Goal: Information Seeking & Learning: Understand process/instructions

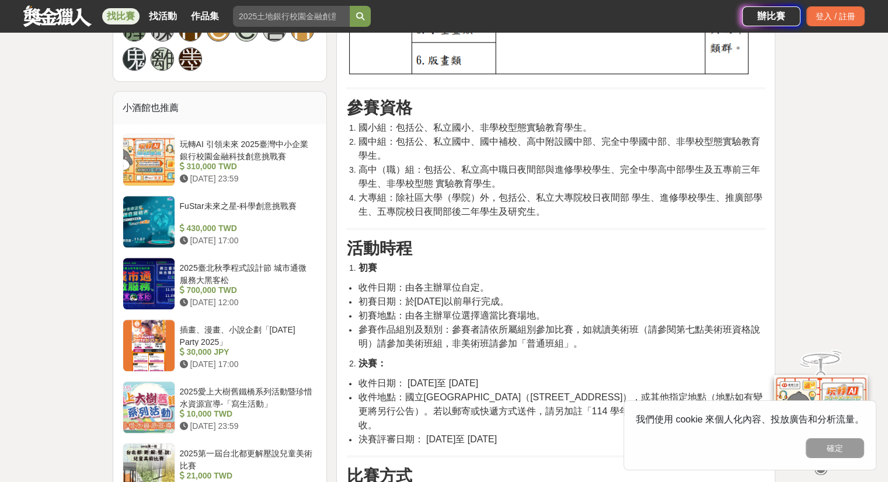
scroll to position [935, 0]
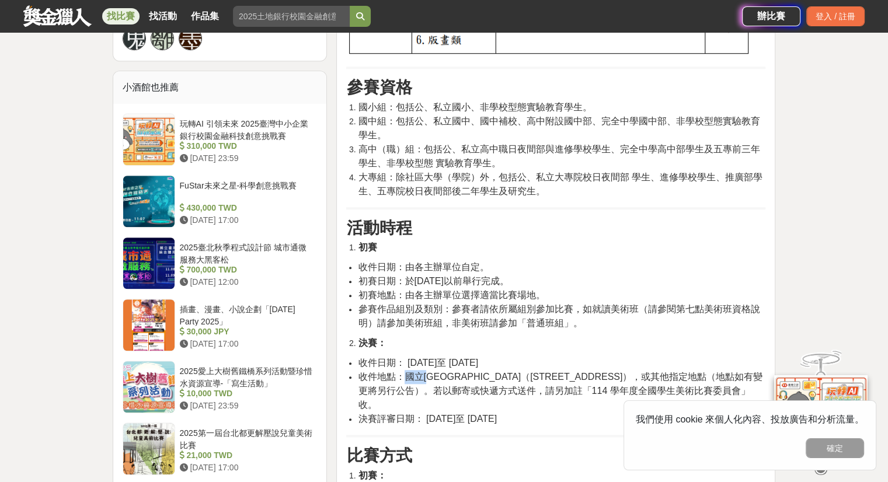
drag, startPoint x: 403, startPoint y: 380, endPoint x: 435, endPoint y: 377, distance: 32.2
click at [435, 377] on span "收件地點：國立[GEOGRAPHIC_DATA]（[STREET_ADDRESS]），或其他指定地點（地點如有變更將另行公告）。若以郵寄或快遞方式送件，請另加…" at bounding box center [560, 391] width 405 height 38
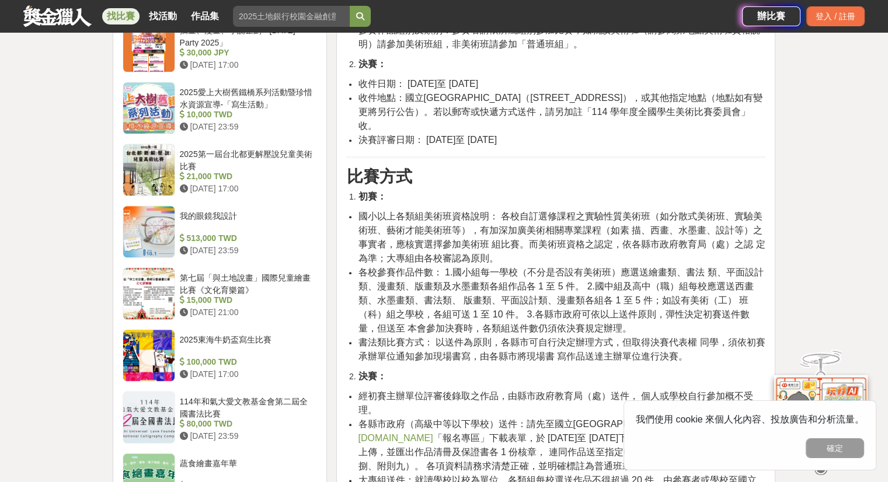
scroll to position [1227, 0]
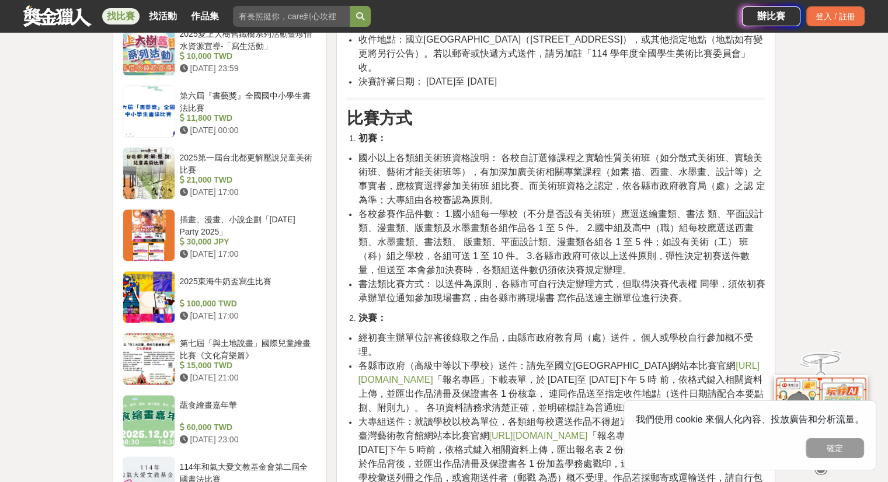
scroll to position [1285, 0]
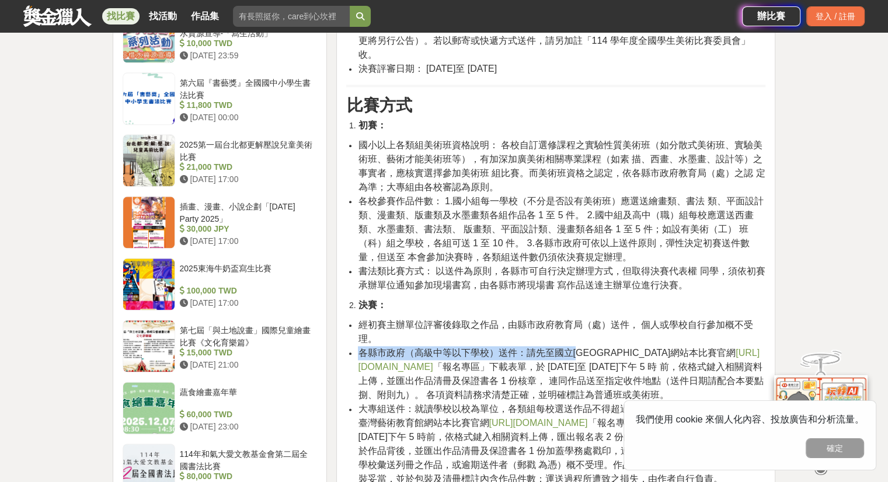
drag, startPoint x: 362, startPoint y: 337, endPoint x: 580, endPoint y: 339, distance: 217.9
click at [580, 348] on span "各縣市政府（高級中等以下學校）送件：請先至國立臺灣藝術教育館網站本比賽官網 https://web.arte.gov.tw/nsac/index_news.a…" at bounding box center [560, 374] width 405 height 52
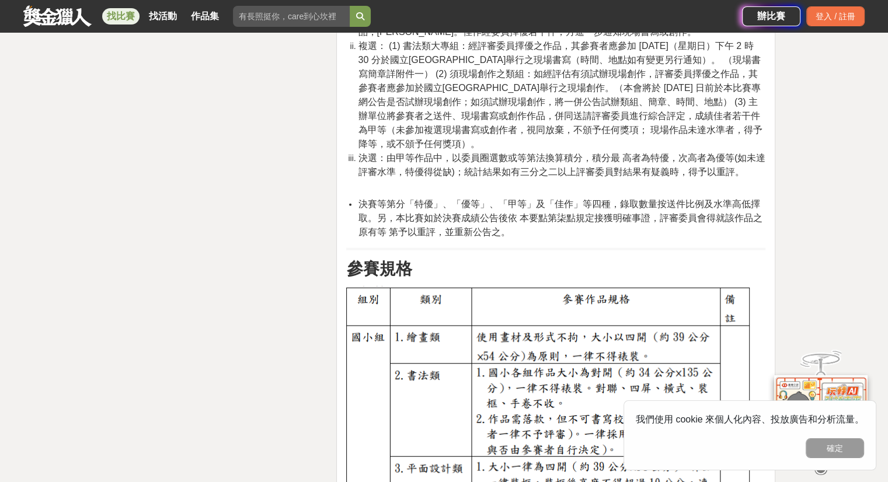
scroll to position [3446, 0]
